Goal: Check status: Check status

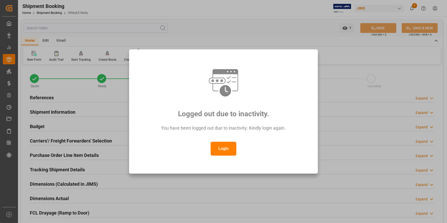
click at [216, 145] on button "Login" at bounding box center [224, 149] width 26 height 14
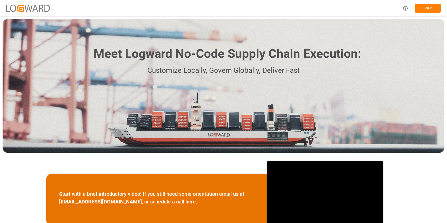
click at [428, 8] on button "Log In" at bounding box center [428, 8] width 26 height 9
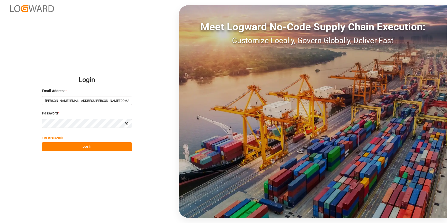
click at [99, 144] on button "Log In" at bounding box center [87, 146] width 90 height 9
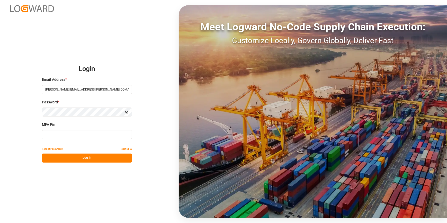
click at [79, 128] on div "MFA Pin" at bounding box center [87, 133] width 90 height 23
click at [78, 134] on input at bounding box center [87, 134] width 90 height 9
type input "8"
type input "202397"
click at [72, 160] on button "Log In" at bounding box center [87, 158] width 90 height 9
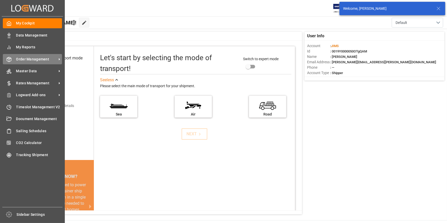
click at [37, 60] on span "Order Management" at bounding box center [36, 59] width 41 height 5
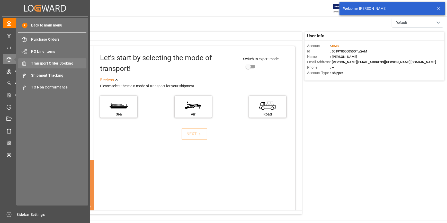
click at [43, 64] on span "Transport Order Booking" at bounding box center [58, 63] width 55 height 5
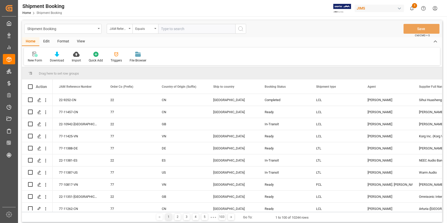
click at [167, 28] on input "text" at bounding box center [196, 29] width 77 height 10
type input "22-11351-[GEOGRAPHIC_DATA]"
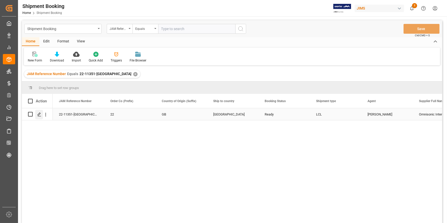
click at [37, 115] on icon "Press SPACE to select this row." at bounding box center [39, 114] width 4 height 4
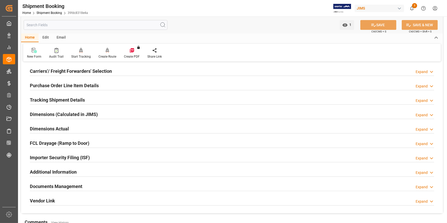
scroll to position [70, 0]
click at [71, 181] on div "Documents Management" at bounding box center [56, 186] width 52 height 10
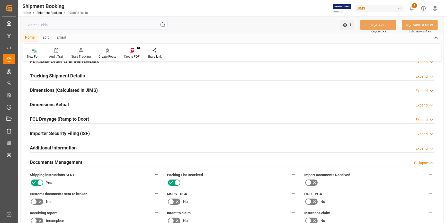
scroll to position [93, 0]
click at [67, 134] on h2 "Importer Security Filing (ISF)" at bounding box center [60, 133] width 60 height 7
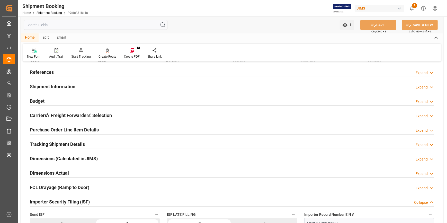
scroll to position [23, 0]
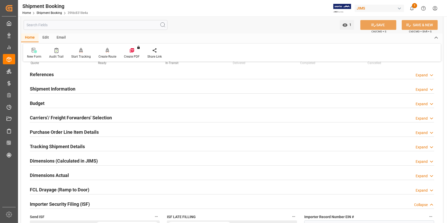
click at [58, 146] on h2 "Tracking Shipment Details" at bounding box center [57, 146] width 55 height 7
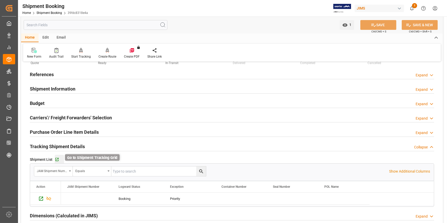
click at [55, 157] on button "Go to Shipment Tracking Grid" at bounding box center [59, 159] width 9 height 9
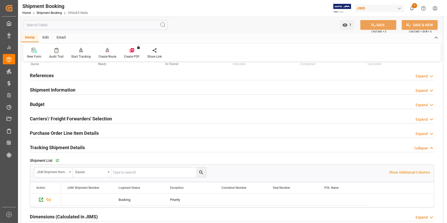
scroll to position [0, 0]
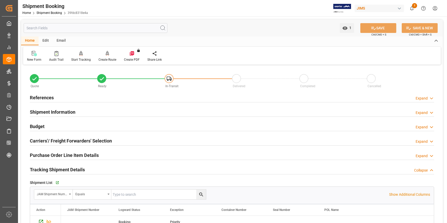
drag, startPoint x: 46, startPoint y: 98, endPoint x: 178, endPoint y: 103, distance: 132.4
click at [46, 99] on h2 "References" at bounding box center [42, 97] width 24 height 7
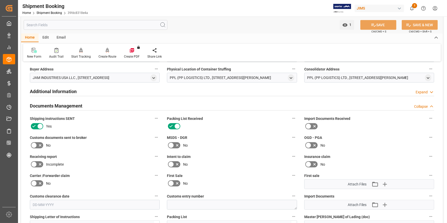
scroll to position [421, 0]
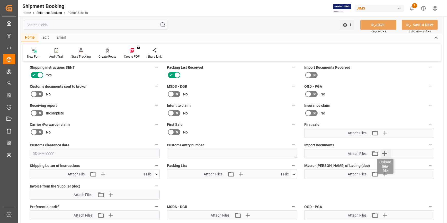
click at [385, 153] on icon "button" at bounding box center [385, 153] width 5 height 5
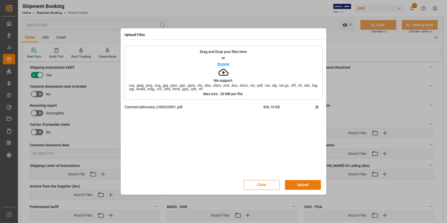
click at [297, 185] on button "Upload" at bounding box center [303, 185] width 36 height 10
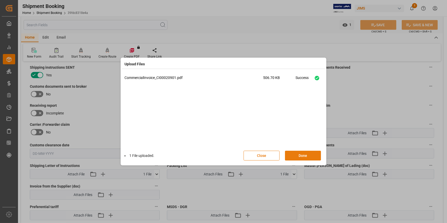
click at [298, 159] on button "Done" at bounding box center [303, 156] width 36 height 10
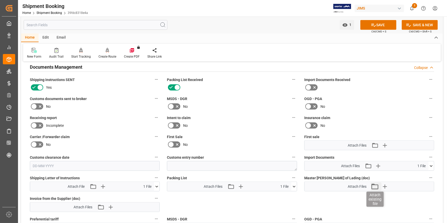
scroll to position [398, 0]
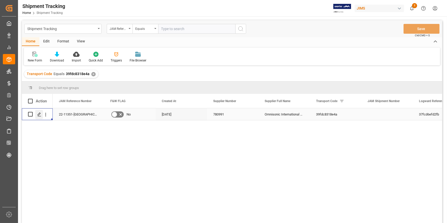
click at [40, 116] on icon "Press SPACE to select this row." at bounding box center [39, 114] width 4 height 4
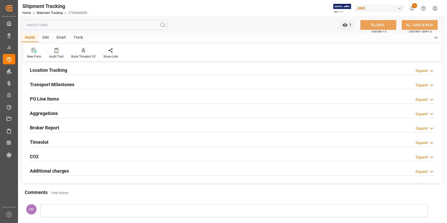
scroll to position [70, 0]
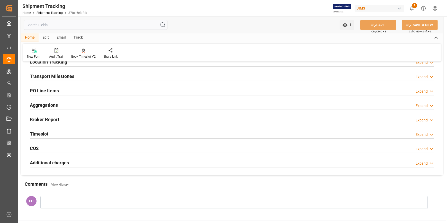
click at [39, 77] on h2 "Transport Milestones" at bounding box center [52, 76] width 45 height 7
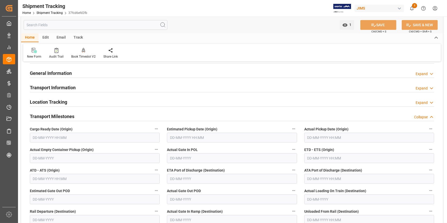
scroll to position [23, 0]
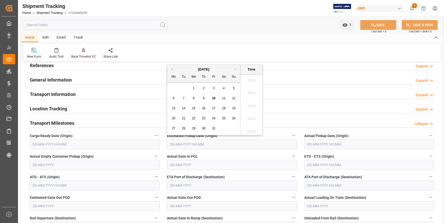
click at [175, 144] on input "text" at bounding box center [232, 144] width 130 height 10
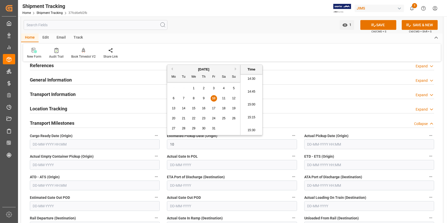
click at [174, 109] on span "13" at bounding box center [173, 109] width 3 height 4
type input "13-10-2025 00:00"
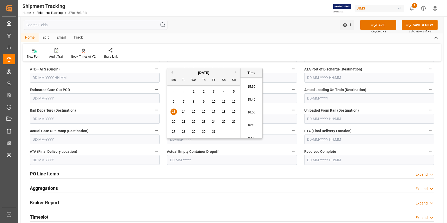
scroll to position [106, 0]
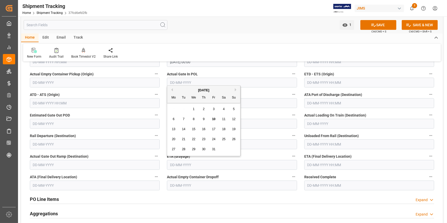
click at [194, 167] on input "text" at bounding box center [232, 165] width 130 height 10
click at [317, 169] on input "text" at bounding box center [369, 165] width 130 height 10
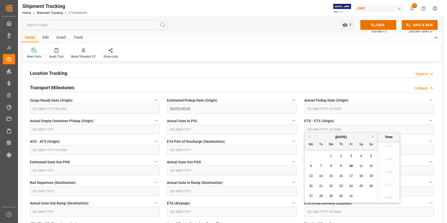
scroll to position [12, 0]
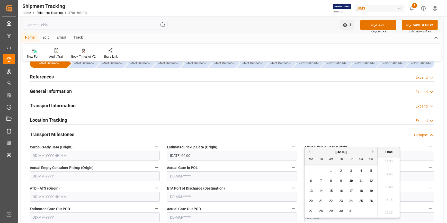
click at [271, 146] on label "Estimated Pickup Date (Origin)" at bounding box center [232, 147] width 130 height 7
click at [291, 146] on button "Estimated Pickup Date (Origin)" at bounding box center [294, 147] width 7 height 7
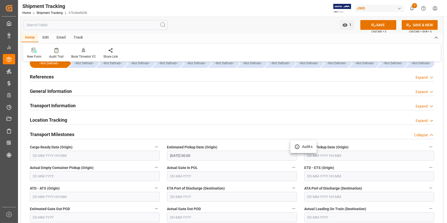
click at [309, 175] on div at bounding box center [223, 111] width 447 height 223
click at [324, 177] on input "text" at bounding box center [369, 176] width 130 height 10
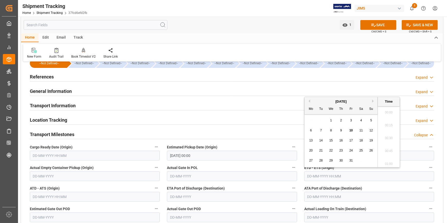
scroll to position [748, 0]
click at [361, 144] on div "13 14 15 16 17 18 19" at bounding box center [341, 141] width 70 height 10
click at [361, 142] on span "18" at bounding box center [360, 141] width 3 height 4
type input "18-10-2025 00:00"
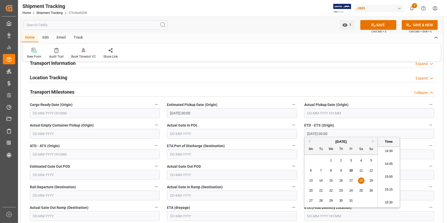
scroll to position [59, 0]
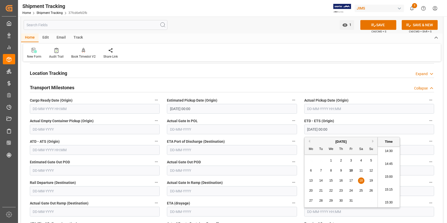
click at [230, 201] on label "ETA (drayage)" at bounding box center [232, 203] width 130 height 7
click at [291, 201] on button "ETA (drayage)" at bounding box center [294, 203] width 7 height 7
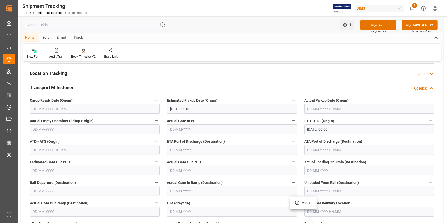
click at [320, 211] on div at bounding box center [223, 111] width 447 height 223
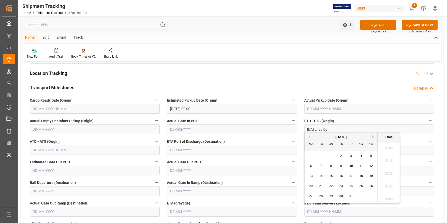
click at [330, 208] on input "text" at bounding box center [369, 212] width 130 height 10
click at [343, 184] on div "23" at bounding box center [341, 186] width 6 height 6
type input "23-10-2025 00:00"
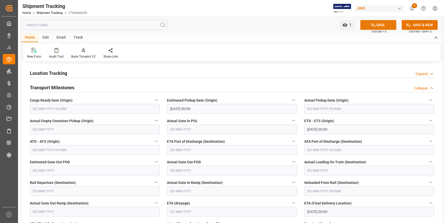
click at [376, 22] on button "SAVE" at bounding box center [379, 25] width 36 height 10
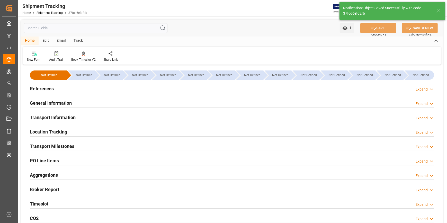
scroll to position [0, 0]
click at [31, 89] on h2 "References" at bounding box center [42, 88] width 24 height 7
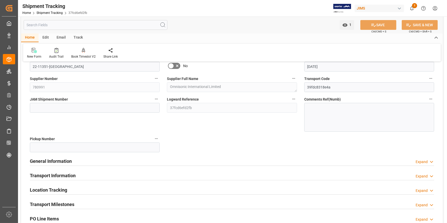
scroll to position [47, 0]
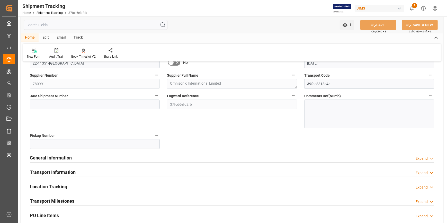
click at [37, 158] on h2 "General Information" at bounding box center [51, 157] width 42 height 7
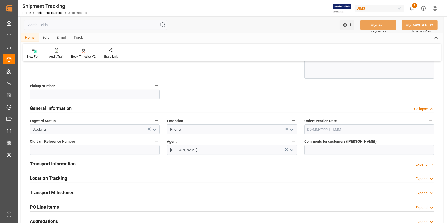
scroll to position [140, 0]
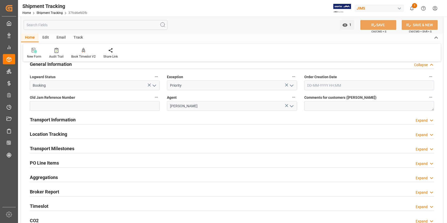
click at [65, 118] on h2 "Transport Information" at bounding box center [53, 119] width 46 height 7
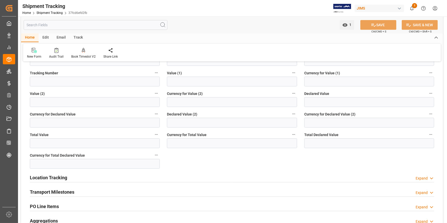
scroll to position [304, 0]
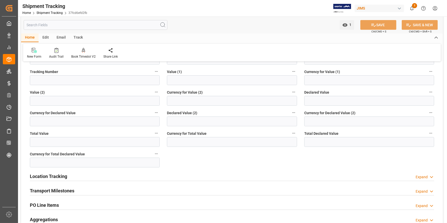
click at [62, 189] on h2 "Transport Milestones" at bounding box center [52, 190] width 45 height 7
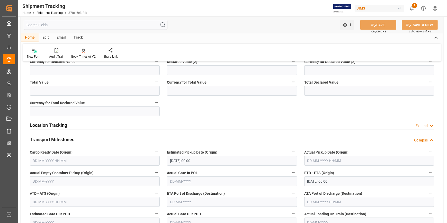
scroll to position [374, 0]
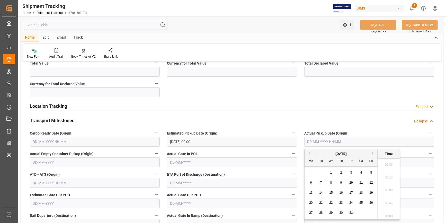
click at [316, 141] on input "text" at bounding box center [369, 142] width 130 height 10
click at [313, 141] on input "text" at bounding box center [369, 142] width 130 height 10
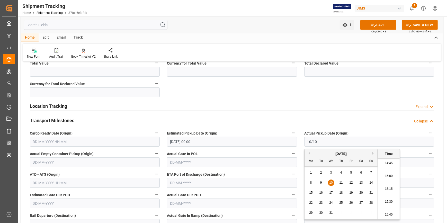
click at [331, 181] on span "10" at bounding box center [330, 183] width 3 height 4
type input "10-10-2001 00:00"
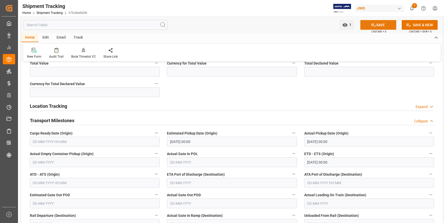
click at [383, 24] on button "SAVE" at bounding box center [379, 25] width 36 height 10
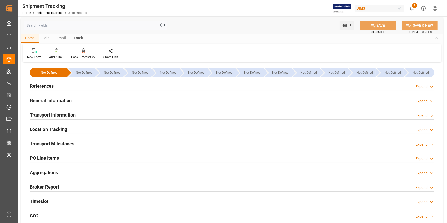
scroll to position [0, 0]
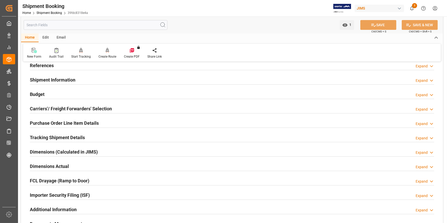
scroll to position [70, 0]
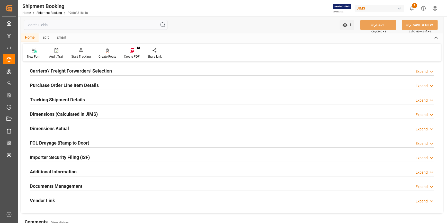
click at [79, 184] on h2 "Documents Management" at bounding box center [56, 186] width 52 height 7
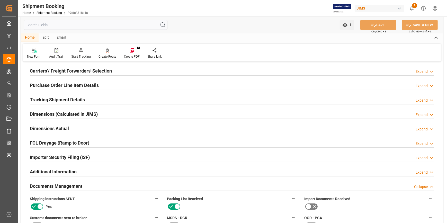
click at [74, 158] on h2 "Importer Security Filing (ISF)" at bounding box center [60, 157] width 60 height 7
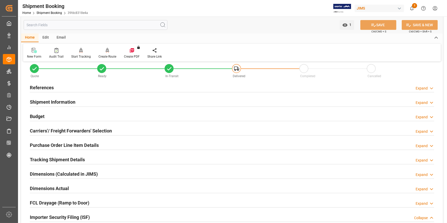
scroll to position [0, 0]
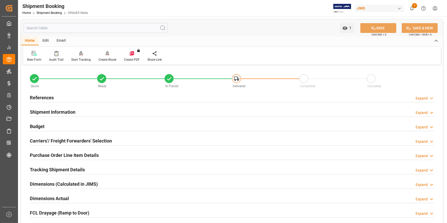
click at [47, 96] on h2 "References" at bounding box center [42, 97] width 24 height 7
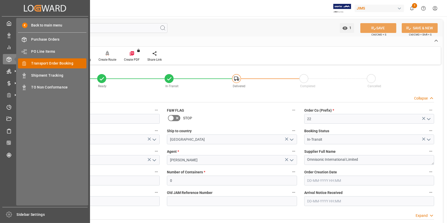
click at [45, 64] on span "Transport Order Booking" at bounding box center [58, 63] width 55 height 5
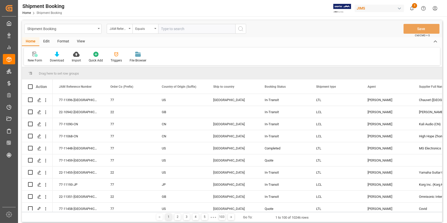
click at [166, 30] on input "text" at bounding box center [196, 29] width 77 height 10
type input "73384"
drag, startPoint x: 188, startPoint y: 31, endPoint x: 142, endPoint y: 31, distance: 46.3
click at [142, 31] on div "JAM Reference Number Equals 73384" at bounding box center [176, 29] width 139 height 10
click at [164, 30] on input "text" at bounding box center [196, 29] width 77 height 10
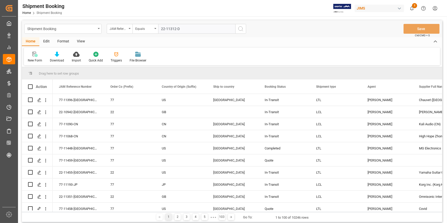
type input "22-11312-DE"
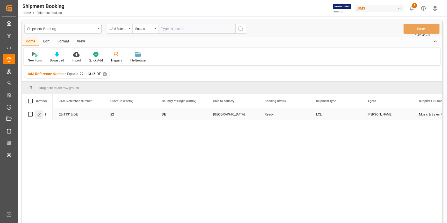
click at [39, 116] on icon "Press SPACE to select this row." at bounding box center [39, 114] width 4 height 4
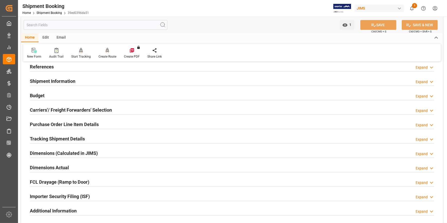
scroll to position [23, 0]
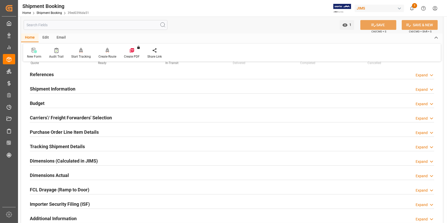
click at [60, 131] on h2 "Purchase Order Line Item Details" at bounding box center [64, 132] width 69 height 7
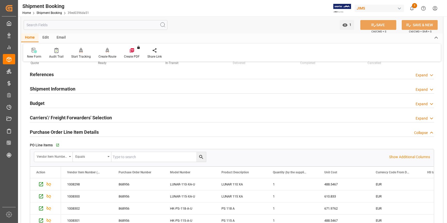
click at [41, 74] on h2 "References" at bounding box center [42, 74] width 24 height 7
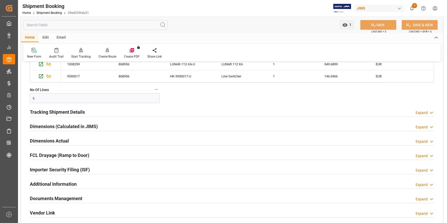
scroll to position [304, 0]
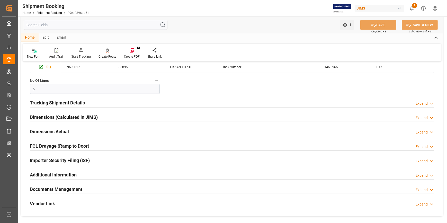
click at [43, 102] on h2 "Tracking Shipment Details" at bounding box center [57, 102] width 55 height 7
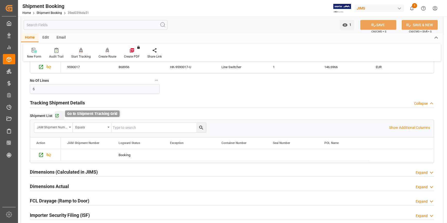
click at [56, 115] on icon "button" at bounding box center [57, 116] width 4 height 4
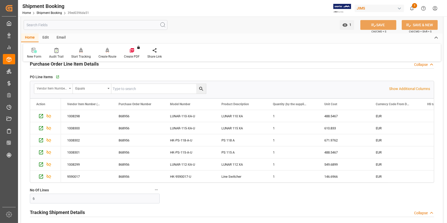
scroll to position [187, 0]
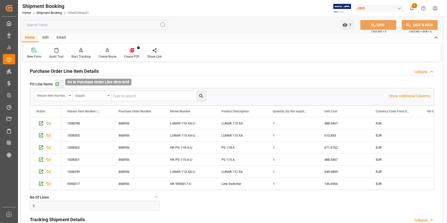
click at [55, 83] on icon "button" at bounding box center [57, 84] width 4 height 4
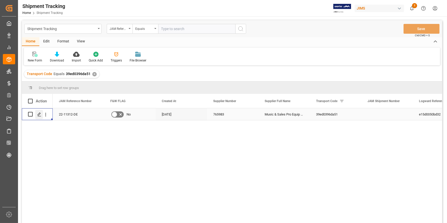
click at [37, 116] on icon "Press SPACE to select this row." at bounding box center [39, 114] width 4 height 4
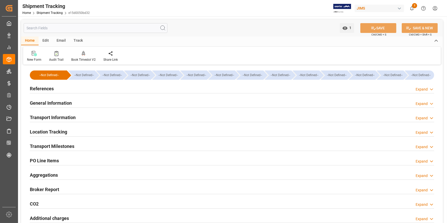
click at [39, 87] on h2 "References" at bounding box center [42, 88] width 24 height 7
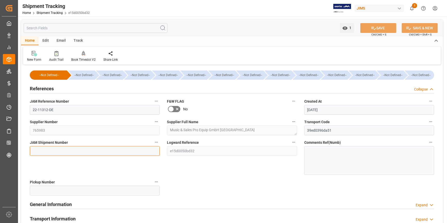
click at [40, 152] on input at bounding box center [95, 151] width 130 height 10
paste input "73384"
type input "73384"
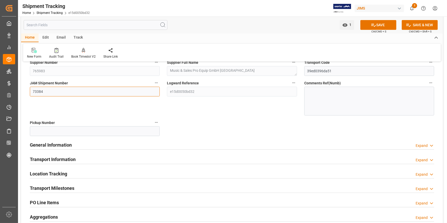
scroll to position [70, 0]
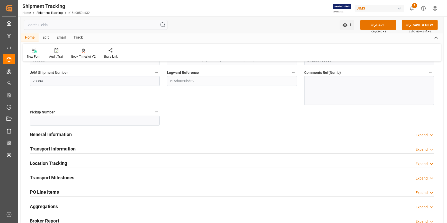
click at [45, 134] on h2 "General Information" at bounding box center [51, 134] width 42 height 7
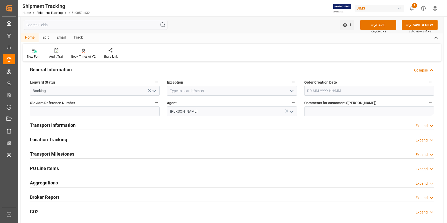
scroll to position [140, 0]
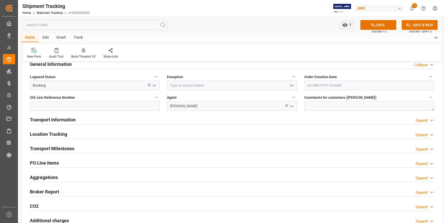
click at [49, 121] on h2 "Transport Information" at bounding box center [53, 119] width 46 height 7
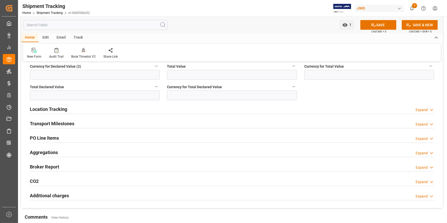
scroll to position [351, 0]
click at [46, 120] on h2 "Transport Milestones" at bounding box center [52, 123] width 45 height 7
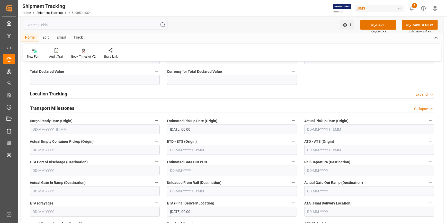
scroll to position [374, 0]
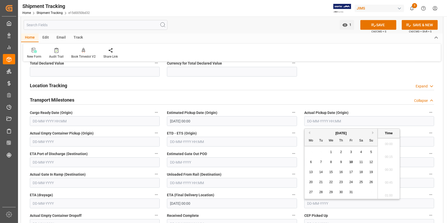
click at [308, 120] on input "text" at bounding box center [369, 121] width 130 height 10
click at [354, 161] on div "10" at bounding box center [351, 162] width 6 height 6
type input "10-10-2025 00:00"
click at [301, 126] on div "Actual Pickup Date (Origin) 10-10-2025 00:00" at bounding box center [369, 117] width 137 height 21
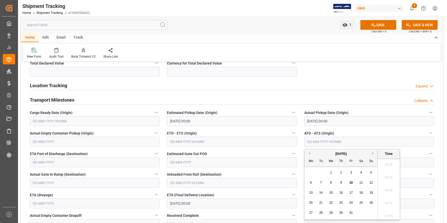
click at [312, 142] on input "text" at bounding box center [369, 142] width 130 height 10
click at [352, 182] on span "10" at bounding box center [350, 183] width 3 height 4
type input "10-10-2025 00:00"
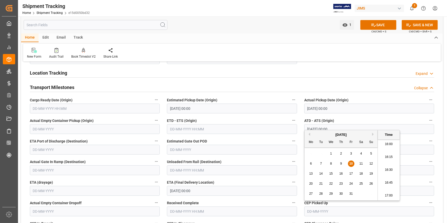
scroll to position [398, 0]
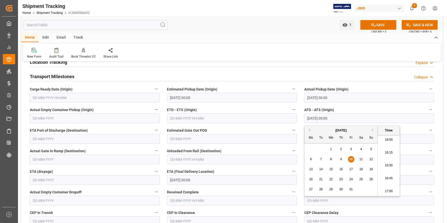
click at [177, 118] on input "text" at bounding box center [232, 118] width 130 height 10
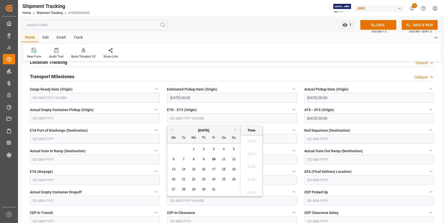
scroll to position [825, 0]
click at [195, 161] on div "10" at bounding box center [194, 159] width 6 height 6
type input "10-10-2001 00:00"
drag, startPoint x: 201, startPoint y: 117, endPoint x: 155, endPoint y: 118, distance: 46.6
click at [155, 118] on div "--Not Defined-- --Not Defined-- --Not Defined-- --Not Defined-- --Not Defined--…" at bounding box center [232, 8] width 422 height 678
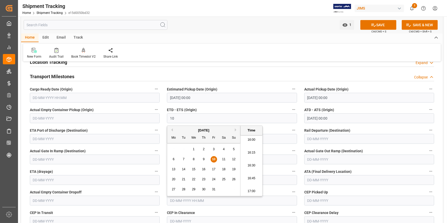
click at [214, 161] on span "10" at bounding box center [213, 159] width 3 height 4
type input "10-10-2025 00:00"
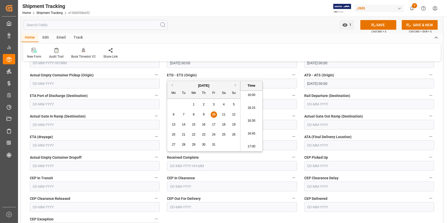
scroll to position [444, 0]
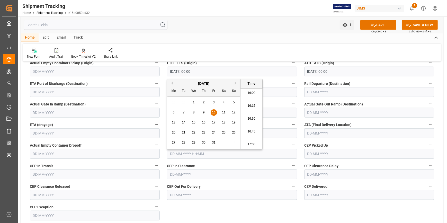
click at [126, 135] on input "text" at bounding box center [95, 133] width 130 height 10
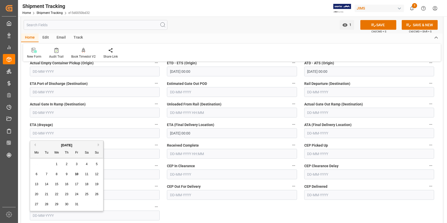
click at [191, 135] on input "22-10-2025 00:00" at bounding box center [232, 133] width 130 height 10
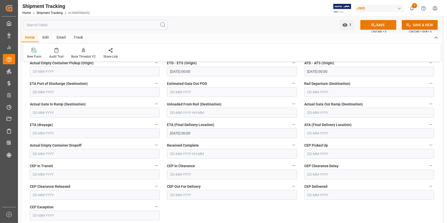
click at [387, 23] on button "SAVE" at bounding box center [379, 25] width 36 height 10
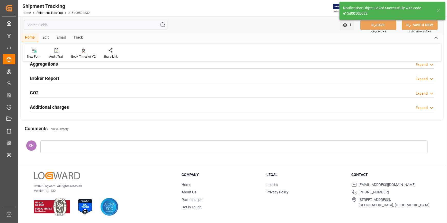
scroll to position [0, 0]
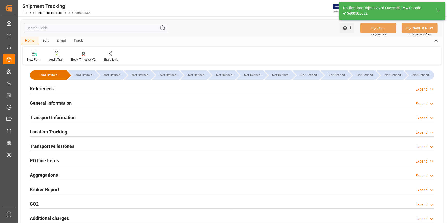
click at [56, 185] on div "Broker Report" at bounding box center [44, 189] width 29 height 10
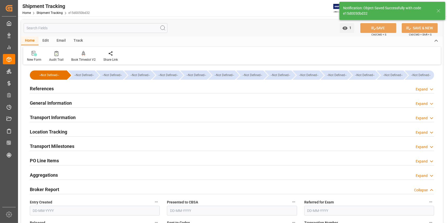
drag, startPoint x: 35, startPoint y: 160, endPoint x: 212, endPoint y: 149, distance: 176.9
click at [37, 160] on h2 "PO Line Items" at bounding box center [44, 160] width 29 height 7
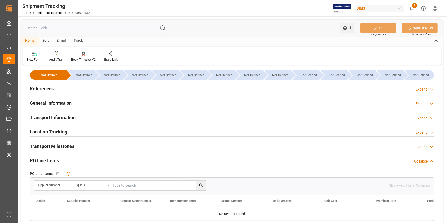
click at [125, 148] on div "Transport Milestones Expand" at bounding box center [232, 146] width 405 height 10
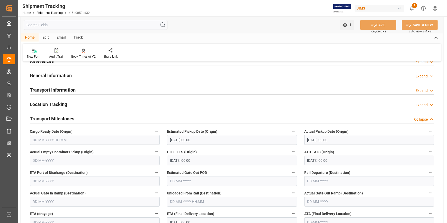
scroll to position [70, 0]
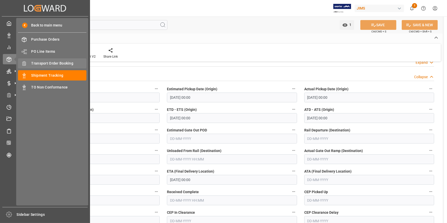
click at [49, 65] on span "Transport Order Booking" at bounding box center [58, 63] width 55 height 5
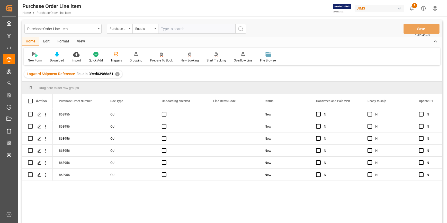
click at [82, 42] on div "View" at bounding box center [81, 41] width 16 height 9
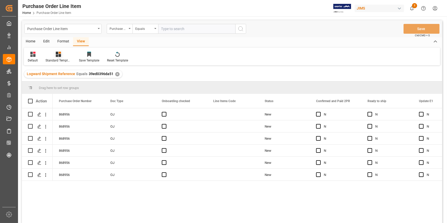
click at [59, 58] on div "Standard Templates" at bounding box center [58, 56] width 33 height 11
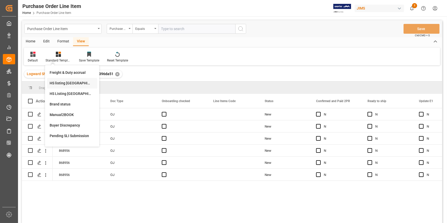
click at [62, 85] on div "HS listing [GEOGRAPHIC_DATA]" at bounding box center [72, 83] width 45 height 5
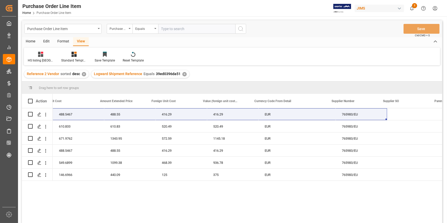
scroll to position [0, 381]
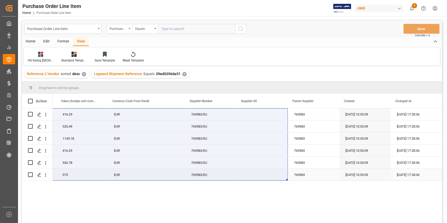
drag, startPoint x: 71, startPoint y: 112, endPoint x: 250, endPoint y: 172, distance: 189.4
click at [131, 201] on div "22-11312-DE 488.55 416.29 416.29 EUR 765983/EU 765983 [DATE] 10:53:09 [DATE] 17…" at bounding box center [248, 167] width 390 height 118
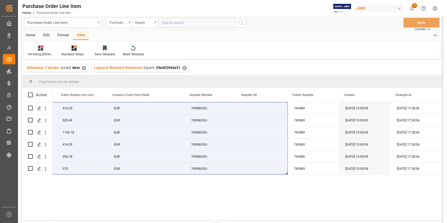
scroll to position [0, 0]
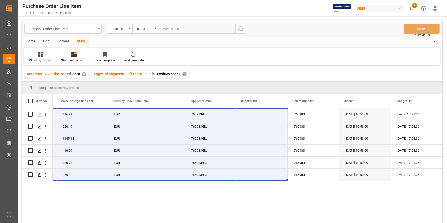
click at [188, 206] on div "22-11312-DE 488.55 416.29 416.29 EUR 765983/EU 765983 [DATE] 10:53:09 [DATE] 17…" at bounding box center [248, 167] width 390 height 118
